Goal: Task Accomplishment & Management: Use online tool/utility

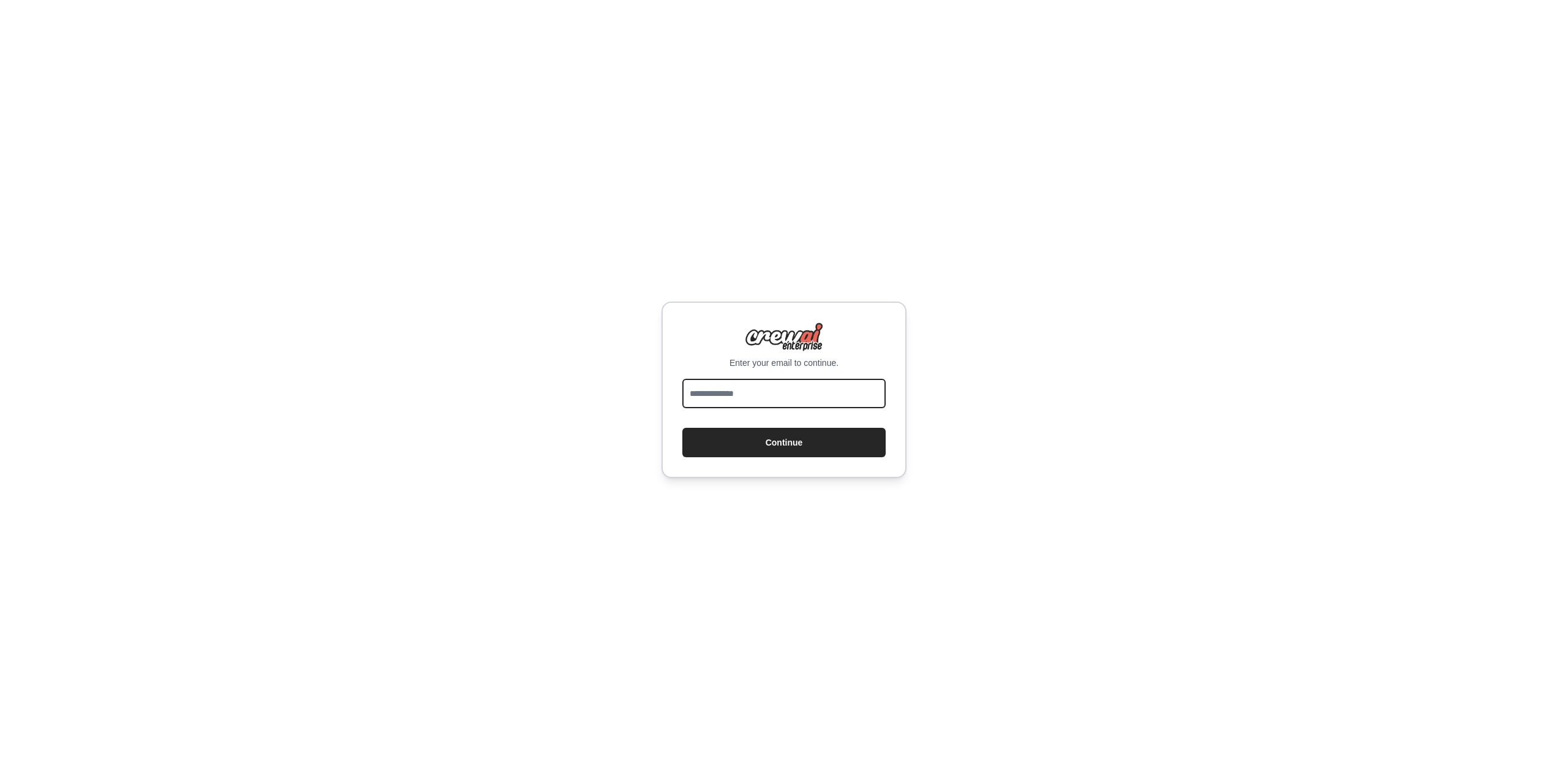
click at [752, 407] on input "email" at bounding box center [784, 393] width 204 height 30
click at [760, 399] on input "email" at bounding box center [784, 393] width 204 height 30
click at [682, 427] on button "Continue" at bounding box center [784, 442] width 204 height 30
type input "**********"
click at [682, 427] on button "Continue" at bounding box center [784, 442] width 204 height 30
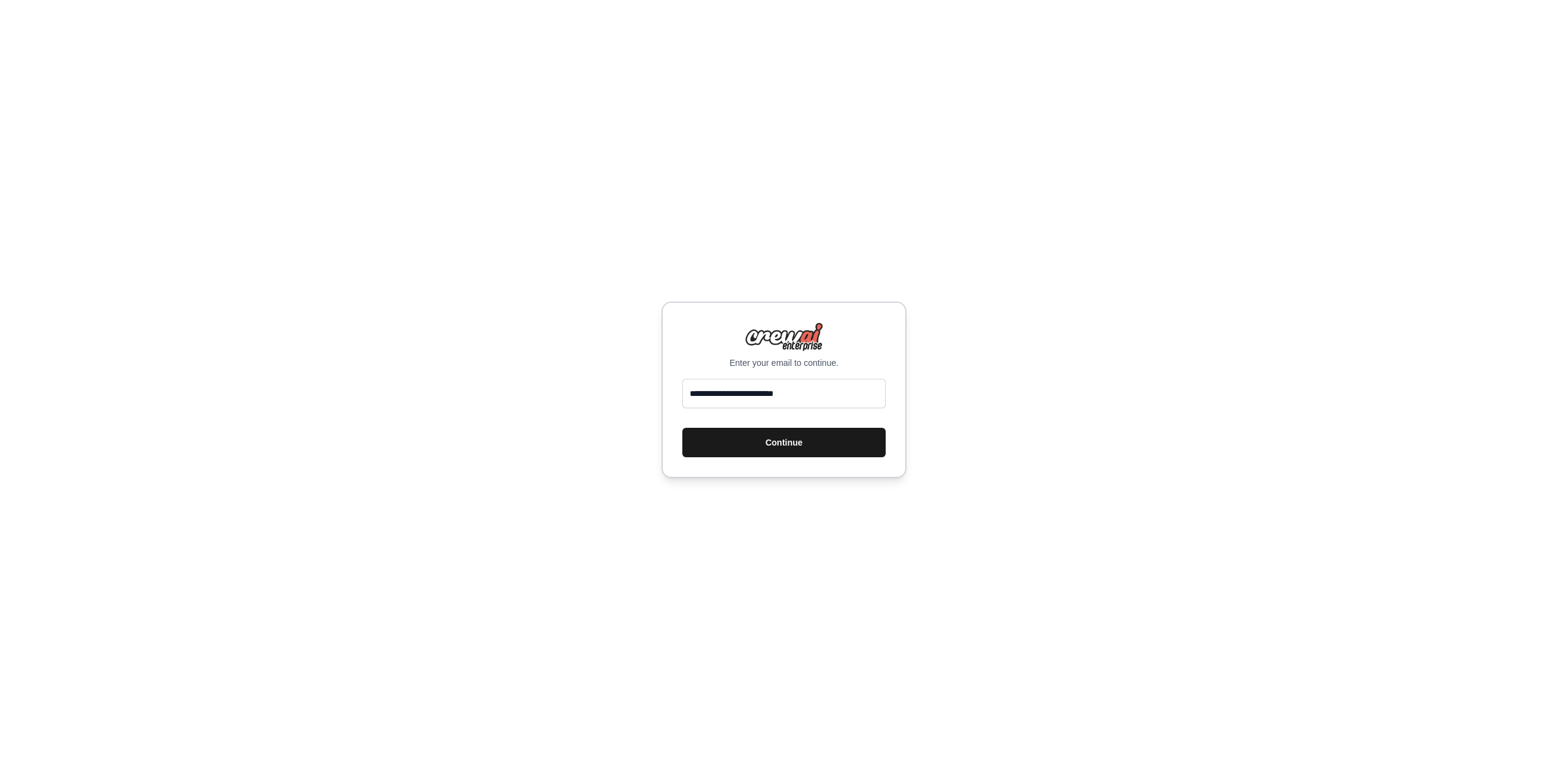
click at [784, 441] on button "Continue" at bounding box center [784, 442] width 204 height 30
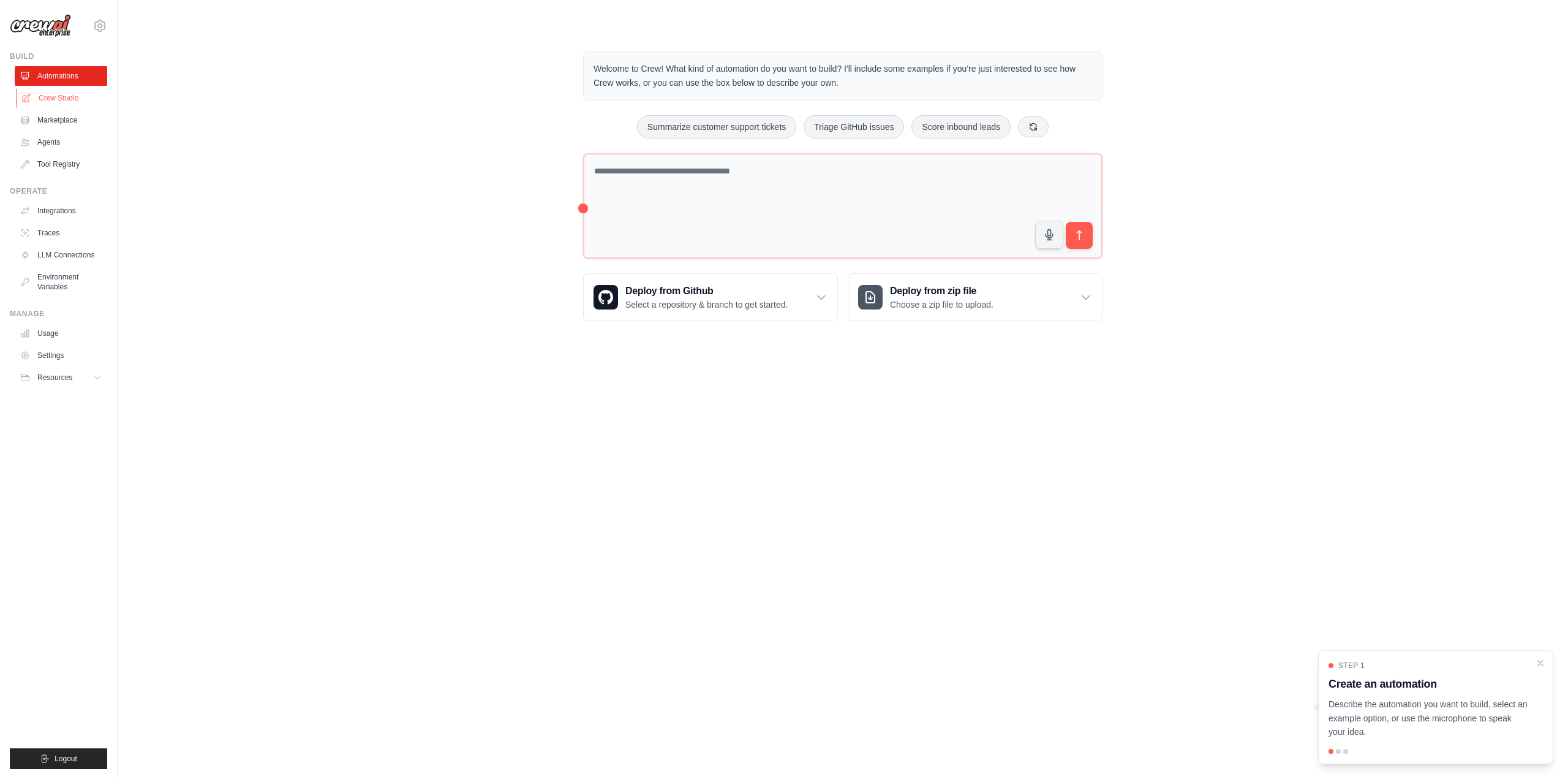
click at [75, 102] on link "Crew Studio" at bounding box center [62, 97] width 93 height 20
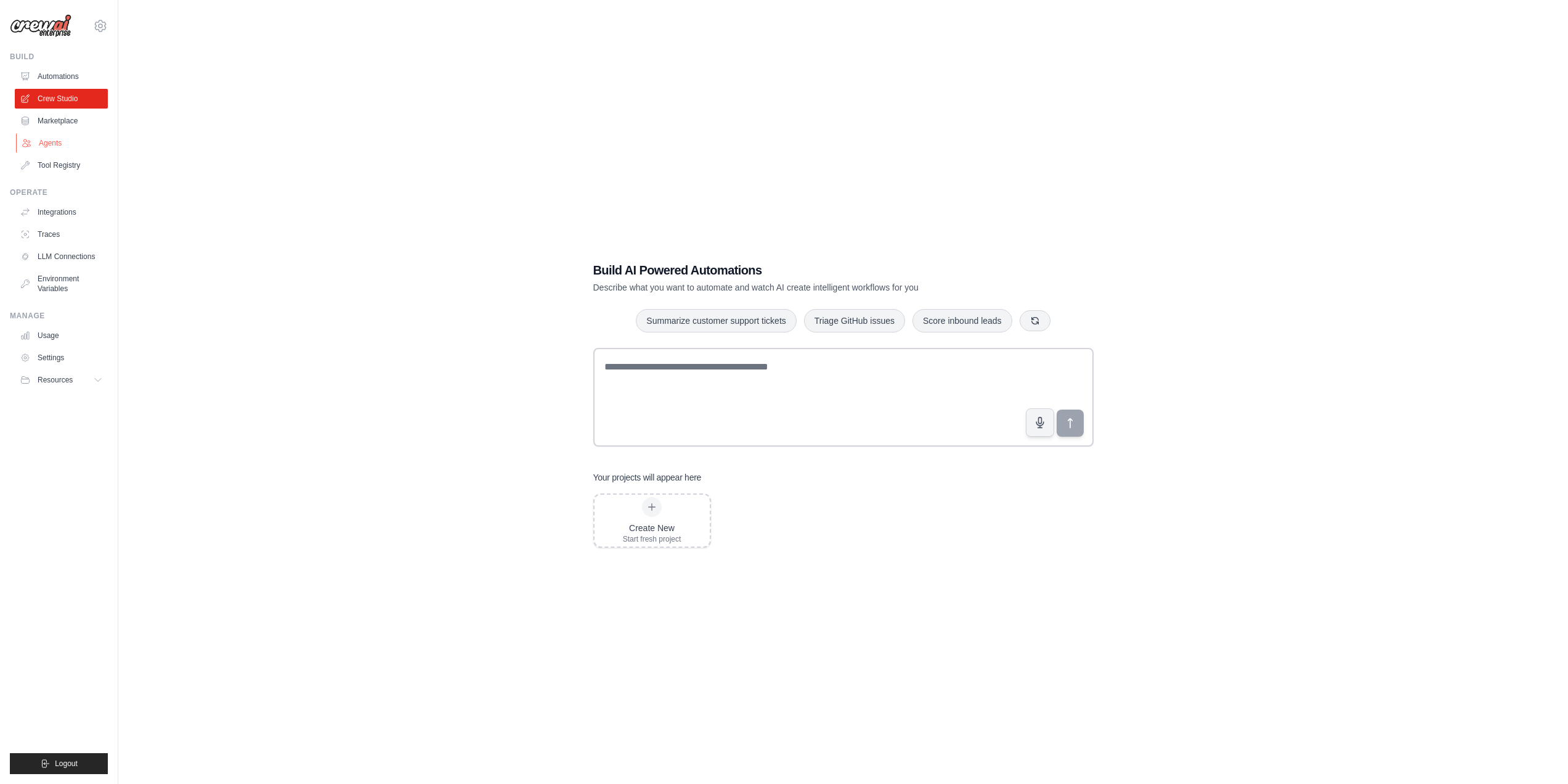
click at [64, 148] on link "Agents" at bounding box center [62, 142] width 93 height 20
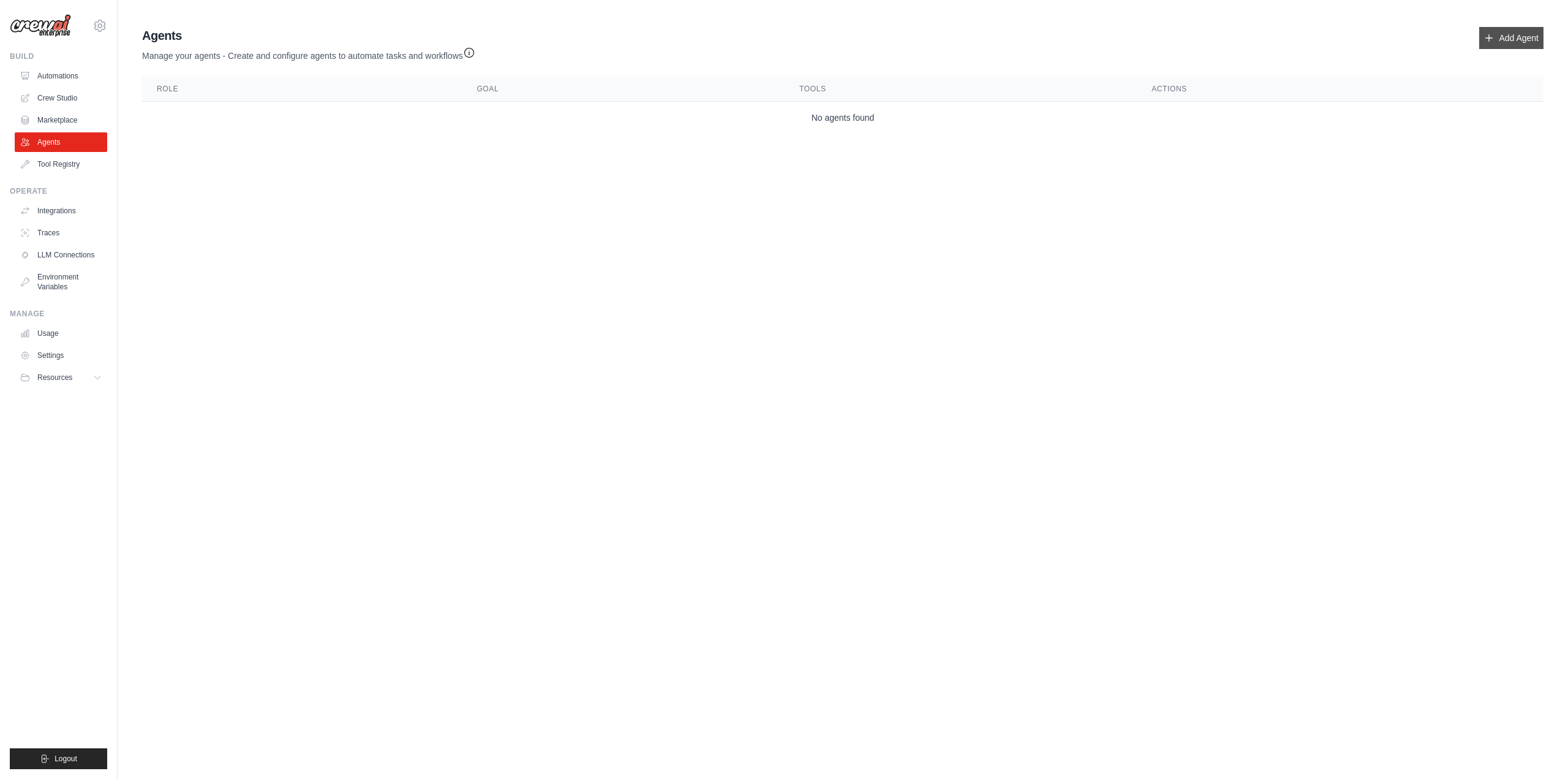
click at [1529, 39] on link "Add Agent" at bounding box center [1511, 37] width 64 height 22
click at [1488, 37] on icon at bounding box center [1489, 38] width 10 height 10
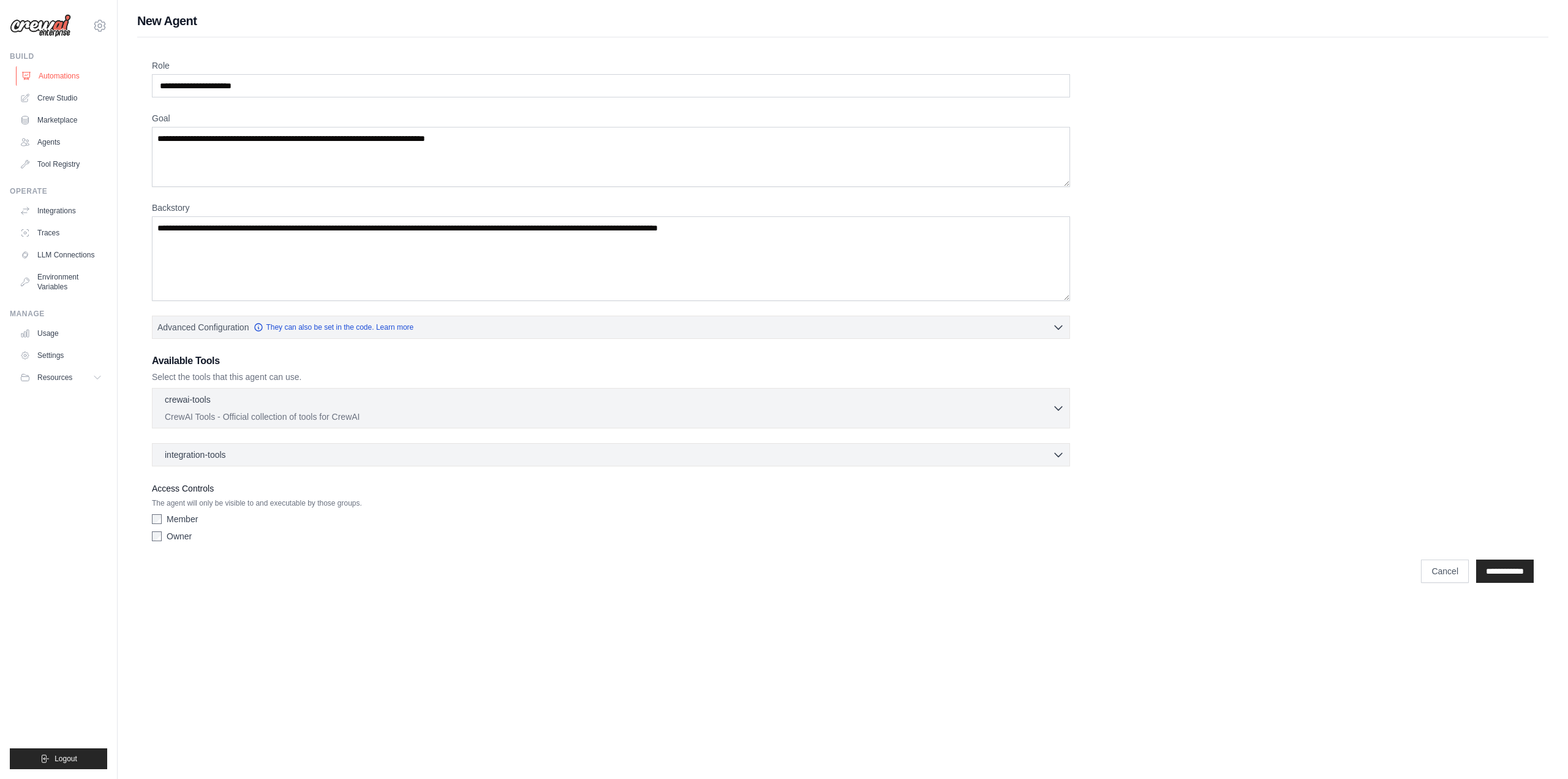
click at [28, 78] on icon at bounding box center [26, 76] width 10 height 10
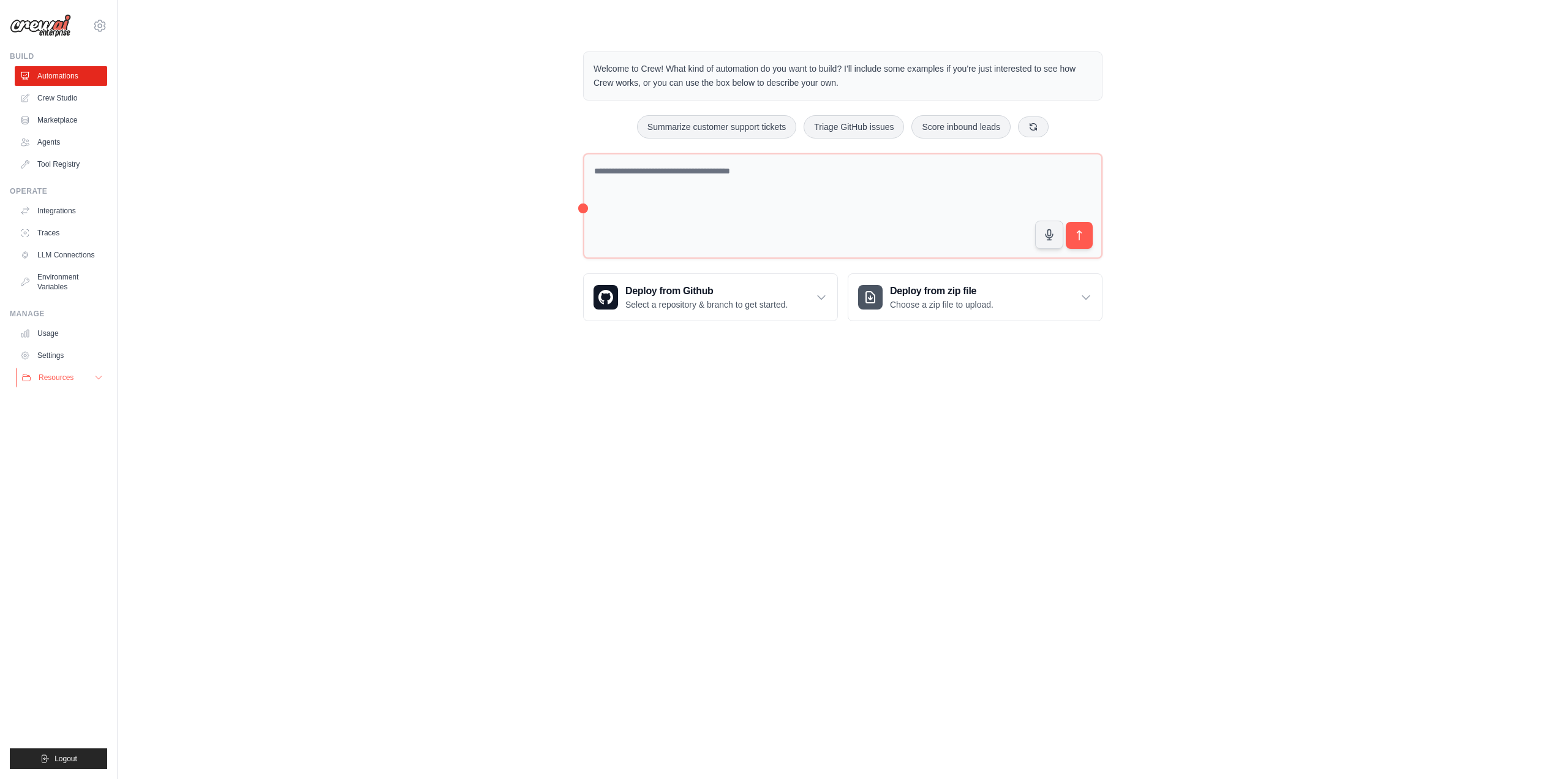
click at [61, 378] on span "Resources" at bounding box center [55, 378] width 35 height 10
click at [75, 416] on link "GitHub" at bounding box center [65, 418] width 85 height 17
